Goal: Information Seeking & Learning: Understand process/instructions

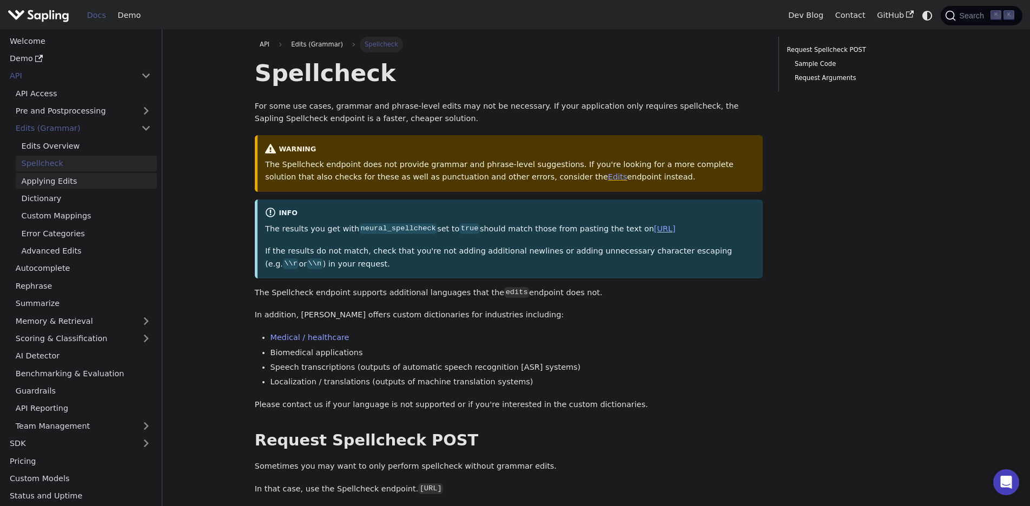
click at [76, 175] on link "Applying Edits" at bounding box center [86, 181] width 141 height 16
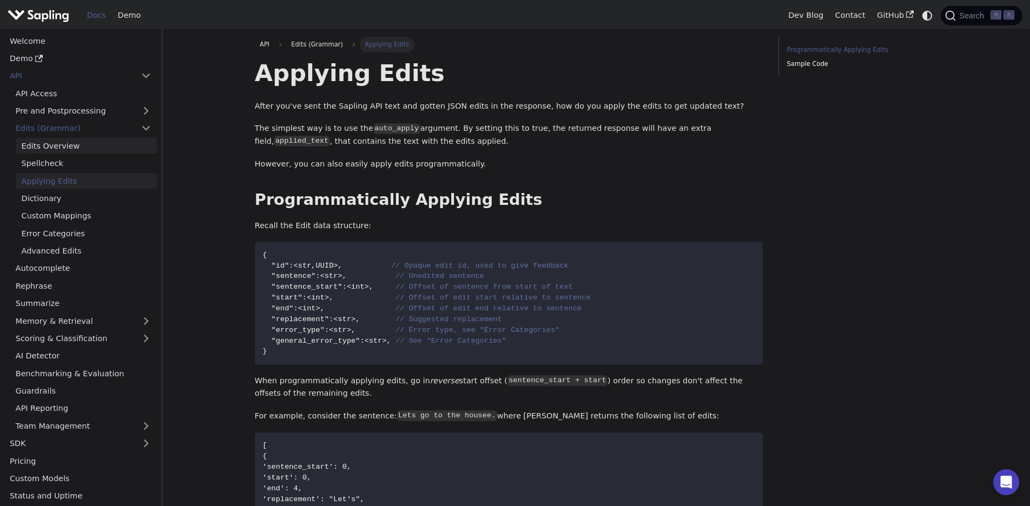
click at [69, 145] on link "Edits Overview" at bounding box center [86, 146] width 141 height 16
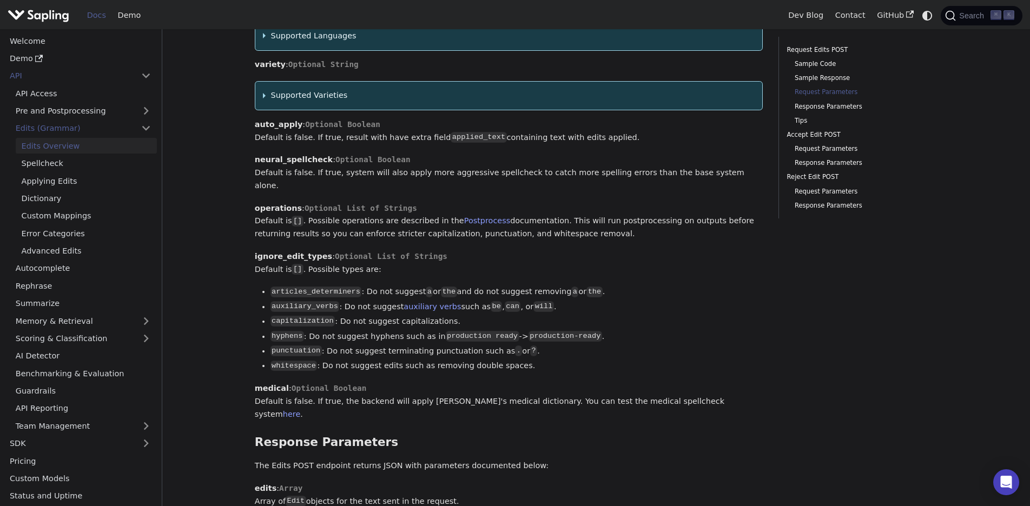
scroll to position [1268, 0]
drag, startPoint x: 320, startPoint y: 240, endPoint x: 362, endPoint y: 242, distance: 42.3
click at [362, 287] on code "articles_determiners" at bounding box center [315, 292] width 91 height 11
drag, startPoint x: 276, startPoint y: 254, endPoint x: 318, endPoint y: 257, distance: 41.8
click at [322, 301] on code "auxiliary_verbs" at bounding box center [304, 306] width 69 height 11
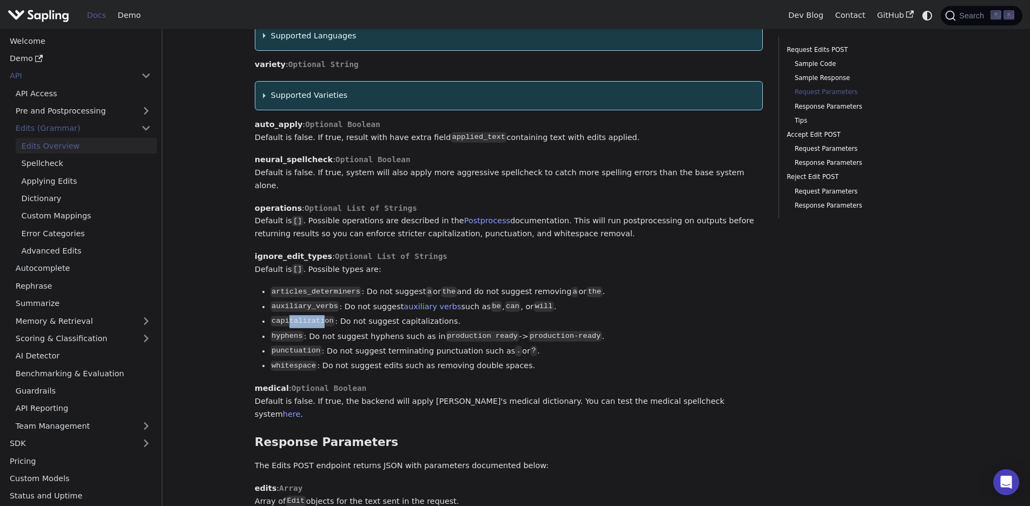
drag, startPoint x: 308, startPoint y: 264, endPoint x: 323, endPoint y: 266, distance: 15.2
click at [324, 316] on code "capitalization" at bounding box center [302, 321] width 65 height 11
drag, startPoint x: 287, startPoint y: 283, endPoint x: 285, endPoint y: 290, distance: 7.9
click at [288, 331] on code "hyphens" at bounding box center [287, 336] width 34 height 11
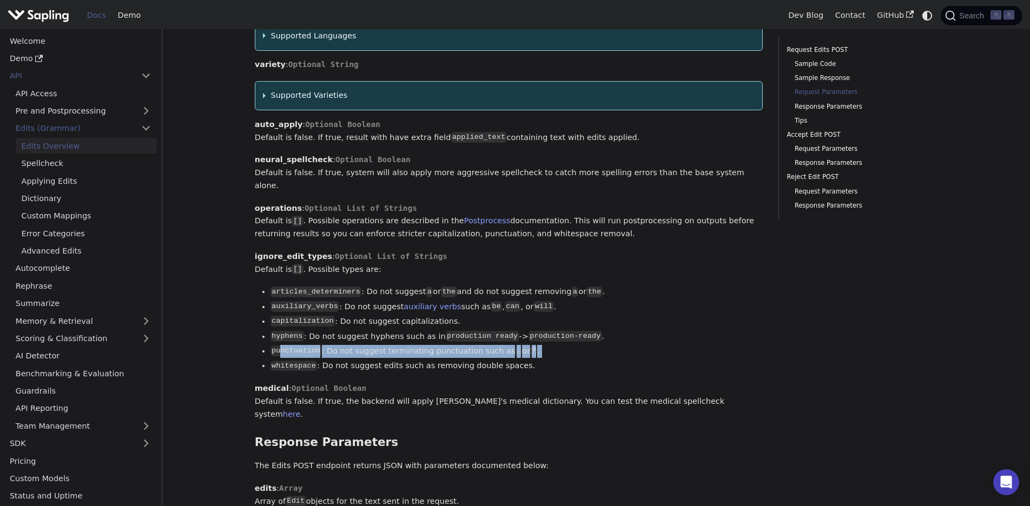
drag, startPoint x: 281, startPoint y: 302, endPoint x: 296, endPoint y: 304, distance: 15.3
click at [296, 304] on ul "articles_determiners : Do not suggest a or the and do not suggest removing a or…" at bounding box center [509, 329] width 508 height 87
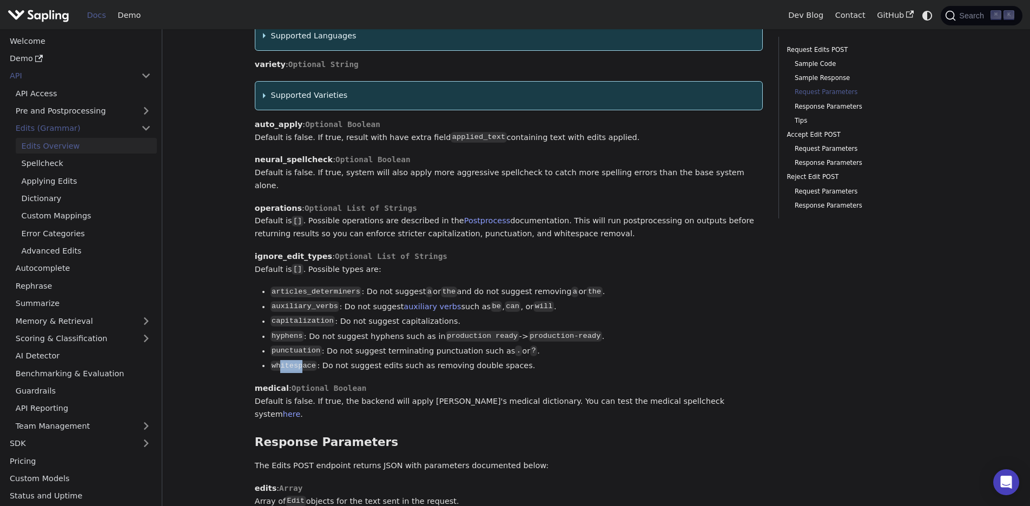
drag, startPoint x: 287, startPoint y: 314, endPoint x: 305, endPoint y: 315, distance: 18.5
click at [302, 361] on code "whitespace" at bounding box center [293, 366] width 47 height 11
click at [342, 360] on li "whitespace : Do not suggest edits such as removing double spaces." at bounding box center [516, 366] width 493 height 13
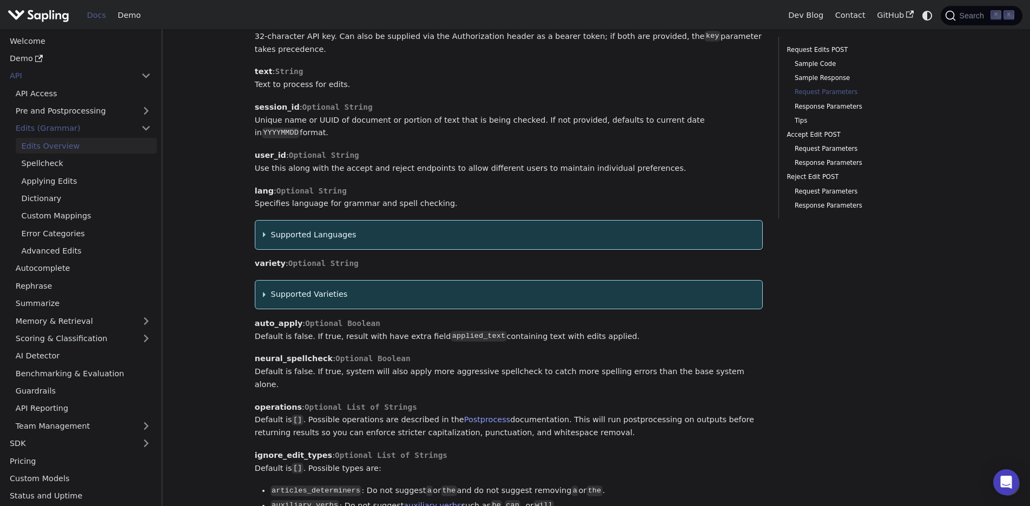
scroll to position [1067, 0]
click at [266, 290] on summary "Supported Varieties" at bounding box center [509, 296] width 492 height 13
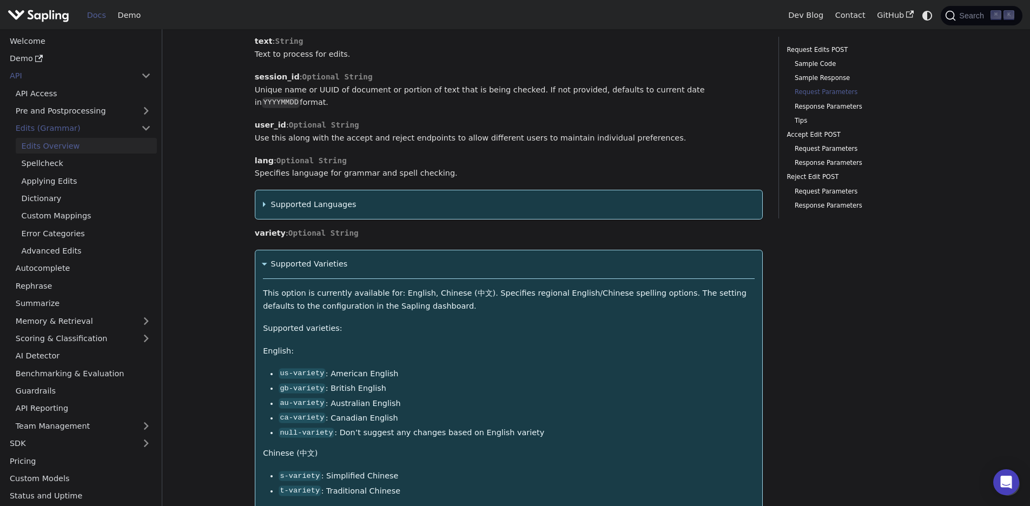
scroll to position [1100, 1]
click at [266, 257] on summary "Supported Varieties" at bounding box center [509, 263] width 492 height 13
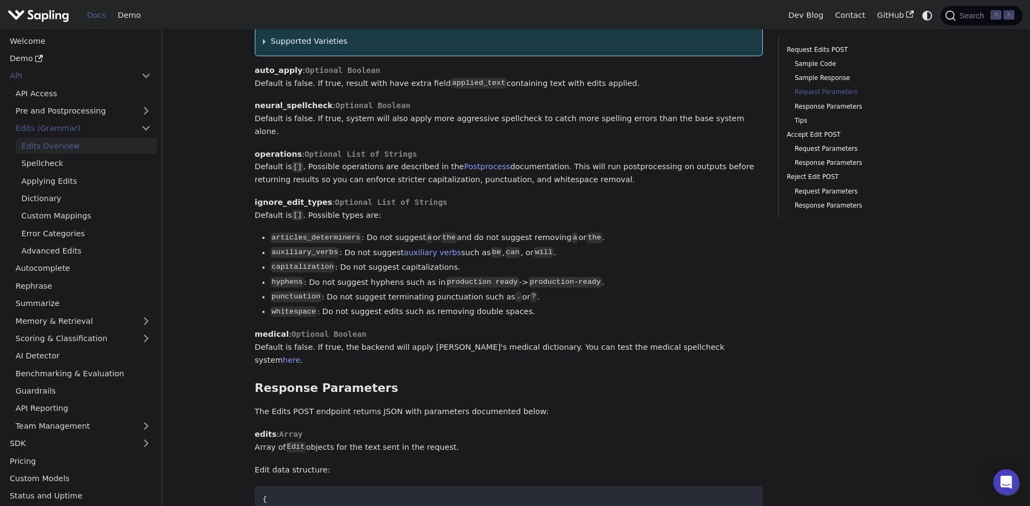
scroll to position [1322, 0]
